Goal: Navigation & Orientation: Find specific page/section

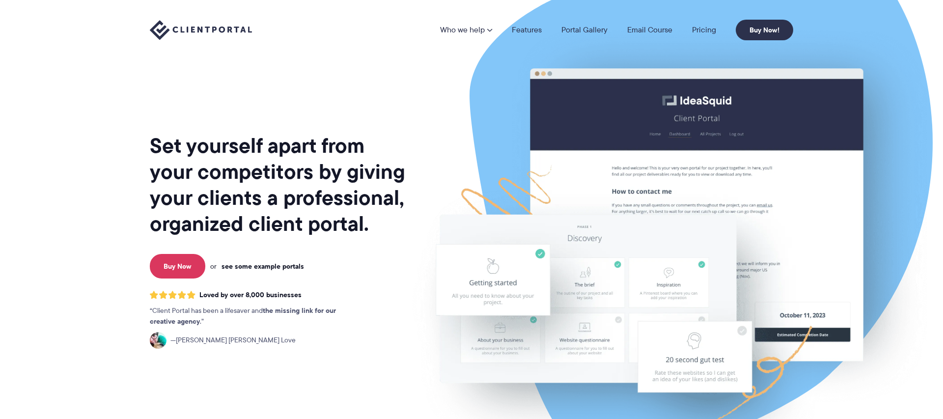
click at [255, 267] on link "see some example portals" at bounding box center [263, 266] width 83 height 9
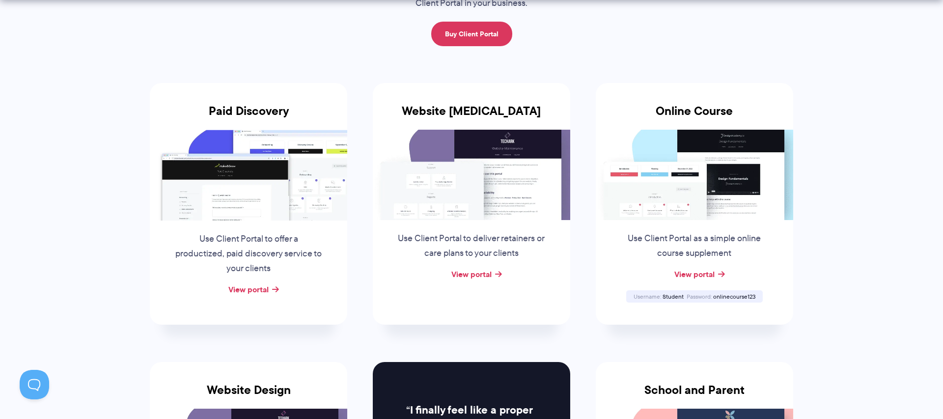
scroll to position [144, 0]
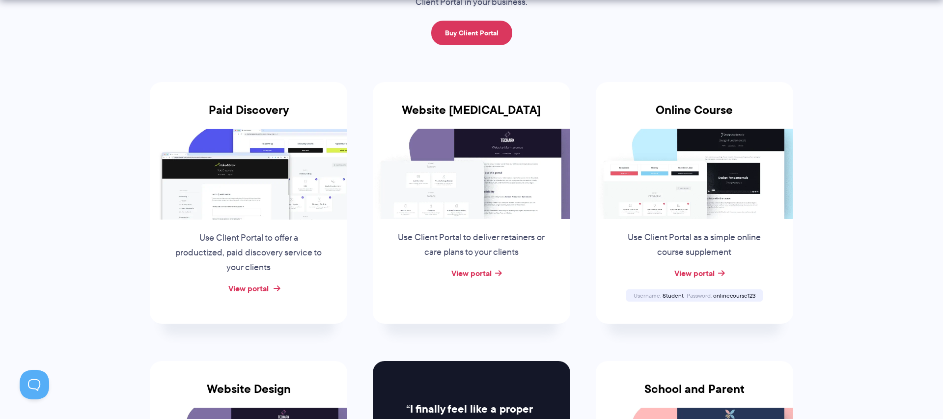
click at [247, 290] on link "View portal" at bounding box center [249, 289] width 40 height 12
click at [480, 272] on link "View portal" at bounding box center [472, 273] width 40 height 12
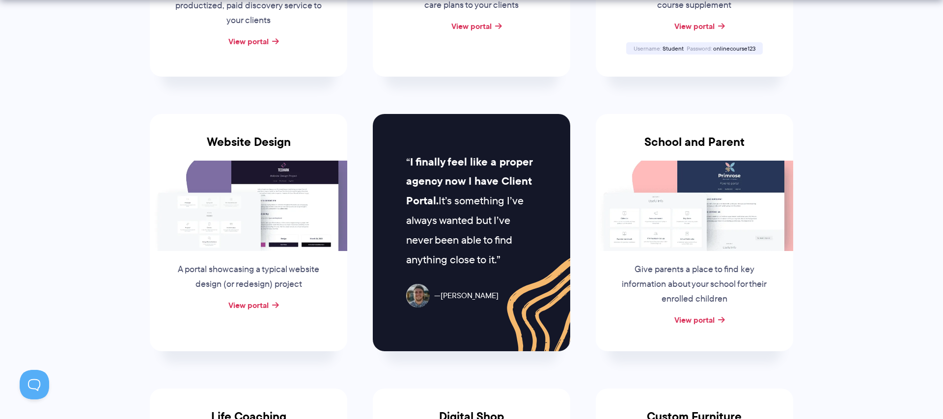
scroll to position [400, 0]
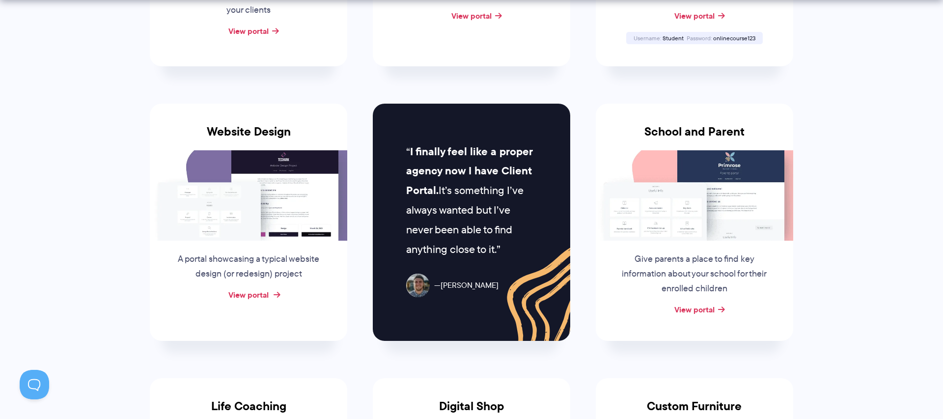
click at [248, 290] on link "View portal" at bounding box center [249, 295] width 40 height 12
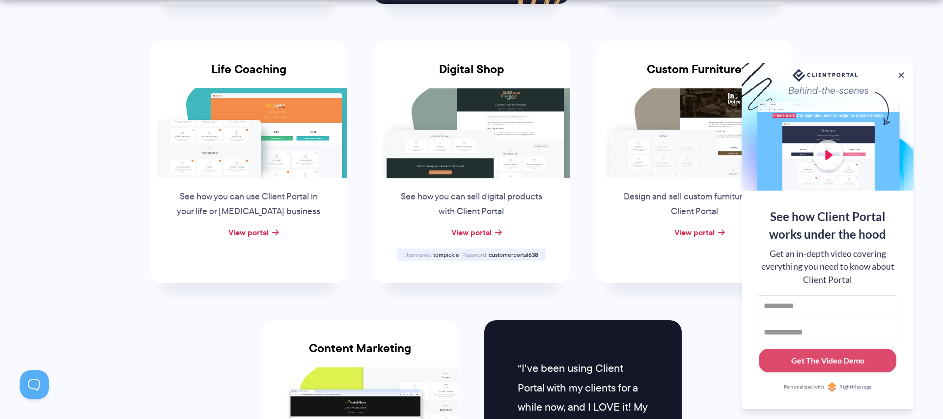
scroll to position [779, 0]
